Goal: Transaction & Acquisition: Purchase product/service

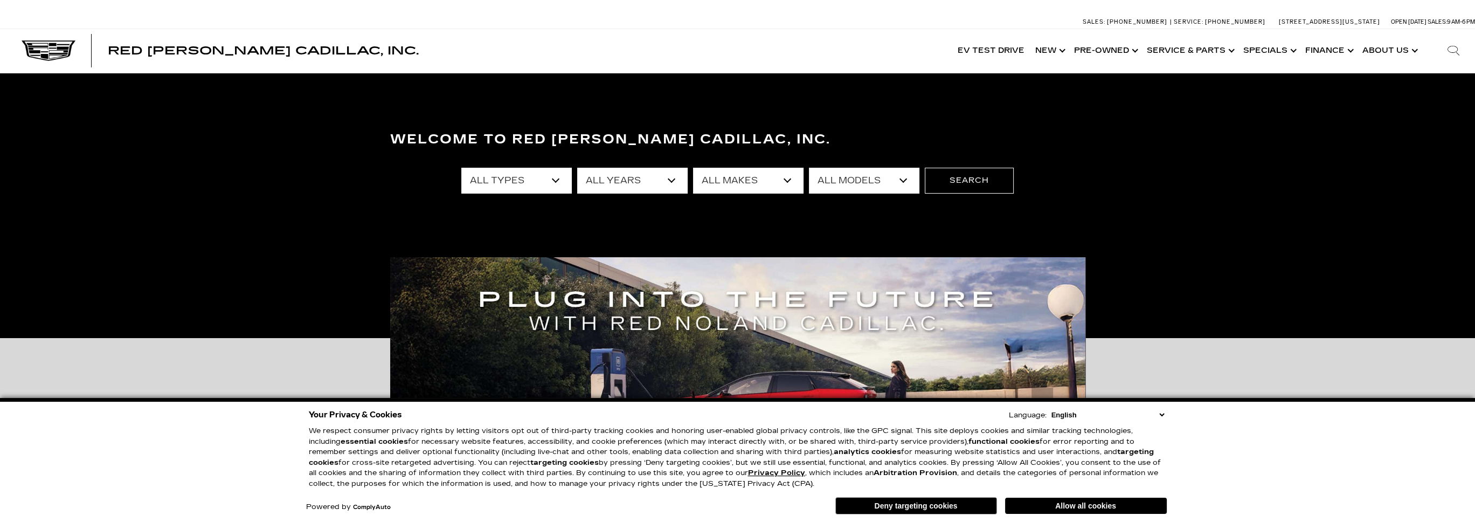
click at [523, 186] on select "All Types New Used Certified Used Demo" at bounding box center [516, 181] width 110 height 26
select select "Certified Used"
click at [461, 168] on select "All Types New Used Certified Used Demo" at bounding box center [516, 181] width 110 height 26
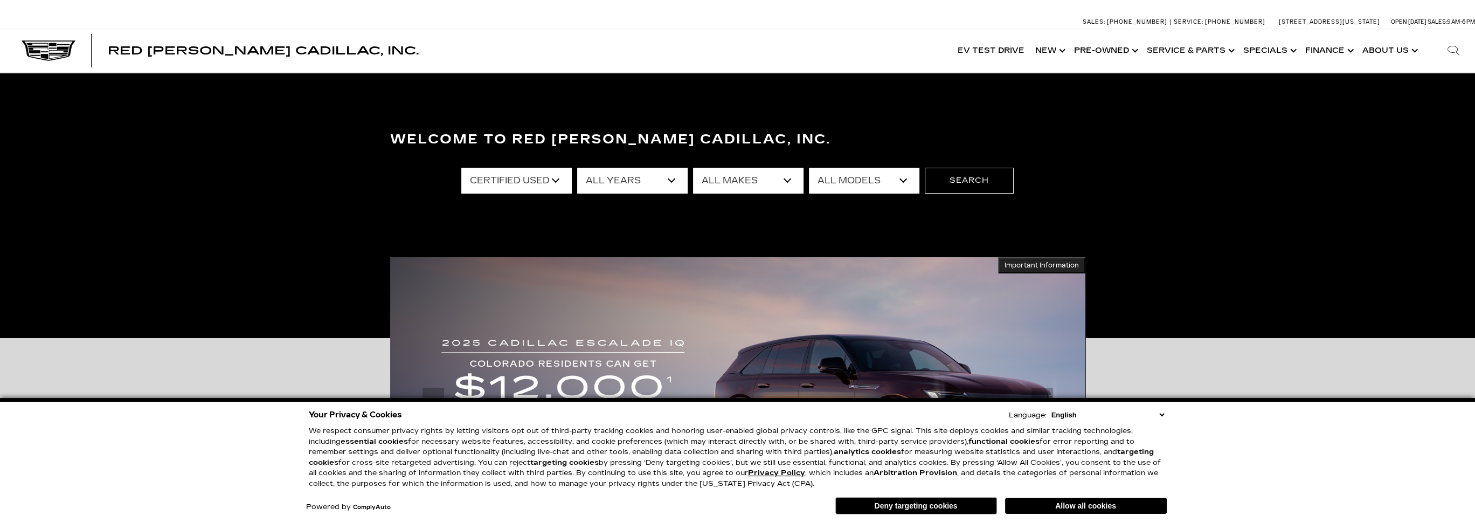
click at [862, 186] on select "All Models Escalade XT4 XT5" at bounding box center [864, 181] width 110 height 26
select select "Escalade"
click at [809, 168] on select "All Models Escalade XT4 XT5" at bounding box center [864, 181] width 110 height 26
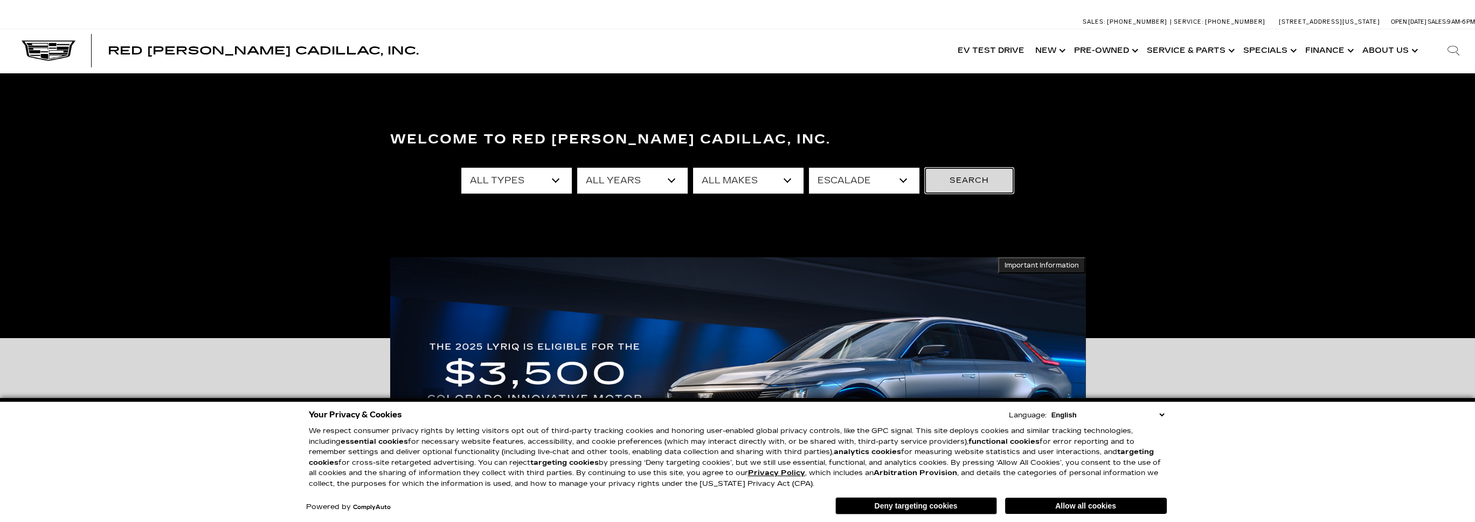
click at [959, 181] on button "Search" at bounding box center [969, 181] width 89 height 26
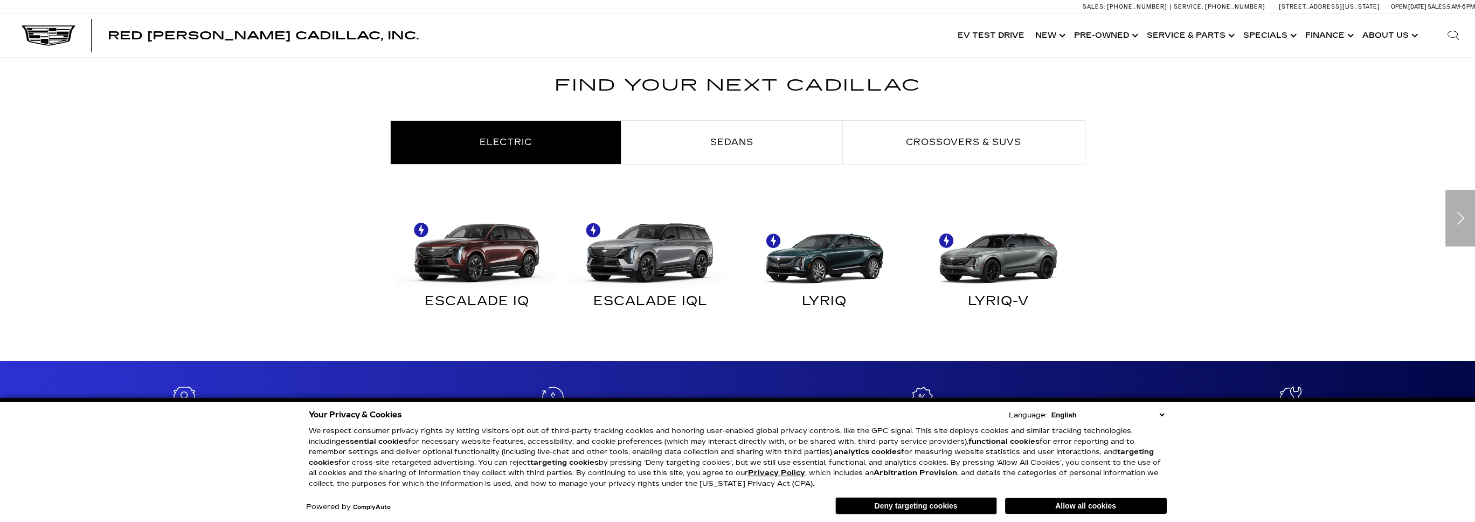
scroll to position [539, 0]
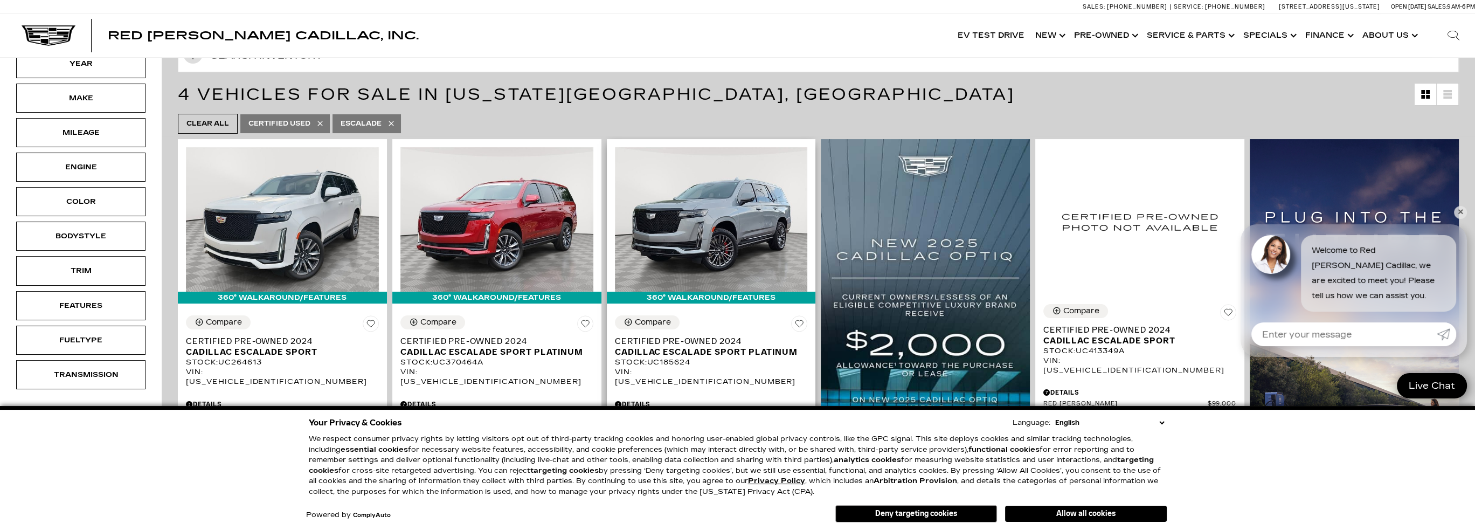
scroll to position [216, 0]
